Goal: Task Accomplishment & Management: Manage account settings

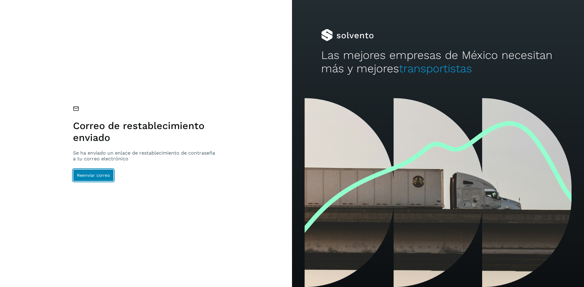
click at [88, 174] on span "Reenviar correo" at bounding box center [93, 175] width 33 height 4
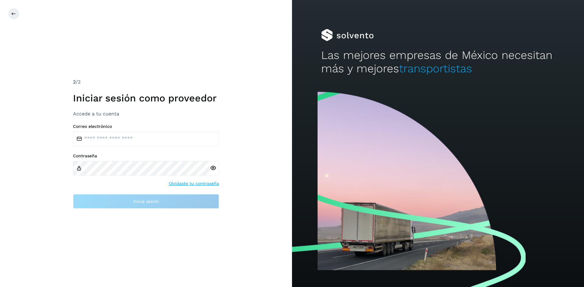
click at [113, 147] on div "Correo electrónico Contraseña Olvidaste tu contraseña Inicia sesión" at bounding box center [146, 166] width 146 height 85
click at [109, 146] on div "Correo electrónico Contraseña Olvidaste tu contraseña Inicia sesión" at bounding box center [146, 166] width 146 height 85
click at [99, 141] on input "email" at bounding box center [146, 139] width 146 height 15
type input "**********"
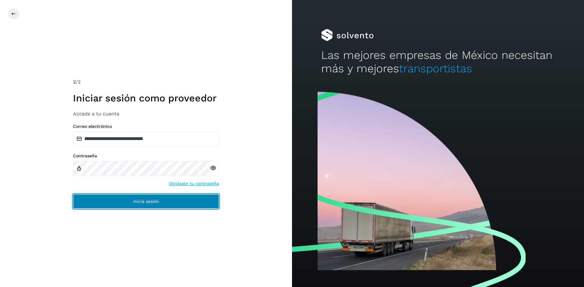
click at [164, 198] on button "Inicia sesión" at bounding box center [146, 201] width 146 height 15
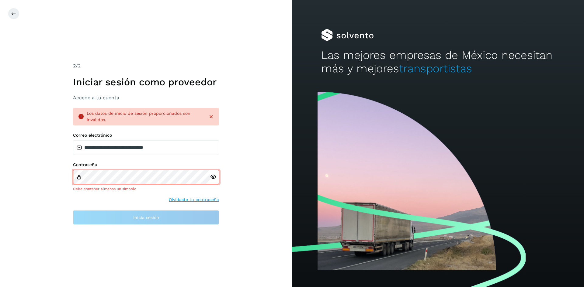
click at [214, 179] on icon at bounding box center [213, 177] width 6 height 6
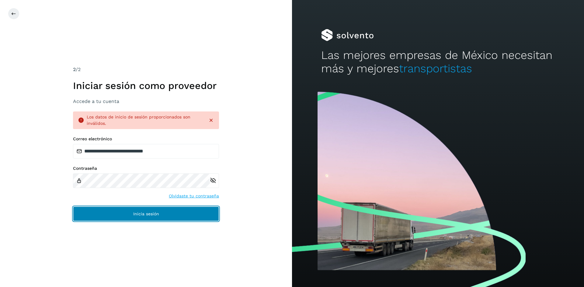
click at [150, 210] on button "Inicia sesión" at bounding box center [146, 214] width 146 height 15
click at [146, 219] on button "Inicia sesión" at bounding box center [146, 214] width 146 height 15
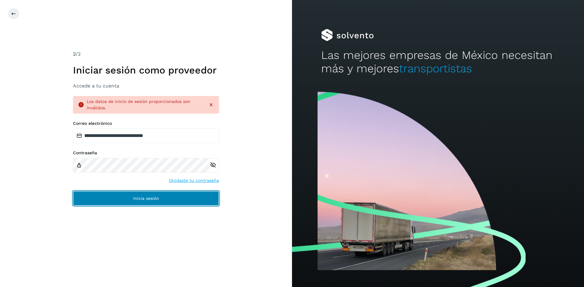
click at [127, 199] on button "Inicia sesión" at bounding box center [146, 198] width 146 height 15
click at [187, 194] on button "Inicia sesión" at bounding box center [146, 198] width 146 height 15
click at [177, 195] on button "Inicia sesión" at bounding box center [146, 198] width 146 height 15
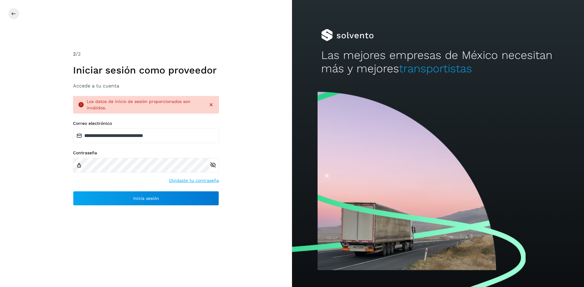
click at [189, 179] on link "Olvidaste tu contraseña" at bounding box center [194, 180] width 50 height 6
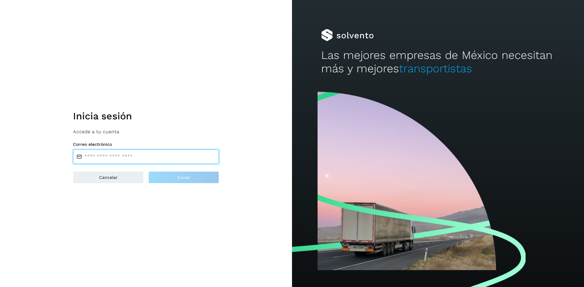
click at [115, 161] on input "email" at bounding box center [146, 157] width 146 height 15
type input "**********"
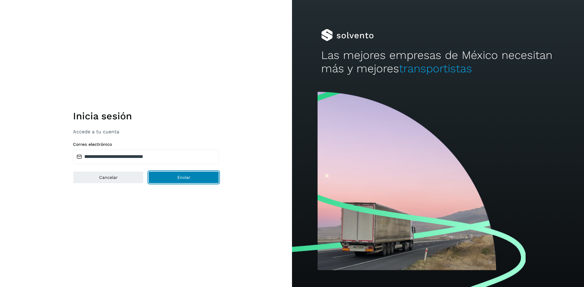
click at [182, 174] on button "Enviar" at bounding box center [183, 177] width 71 height 12
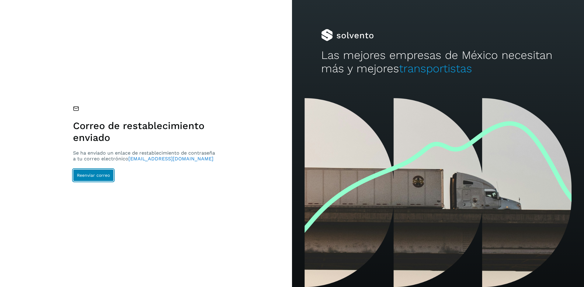
click at [81, 181] on button "Reenviar correo" at bounding box center [93, 175] width 41 height 12
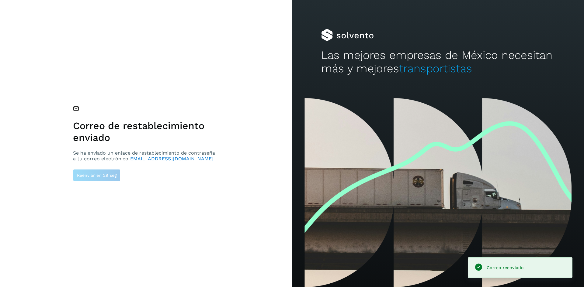
click at [486, 267] on span "Correo reenviado" at bounding box center [504, 267] width 37 height 5
click at [514, 272] on div "Correo reenviado" at bounding box center [520, 268] width 94 height 12
